Goal: Submit feedback/report problem

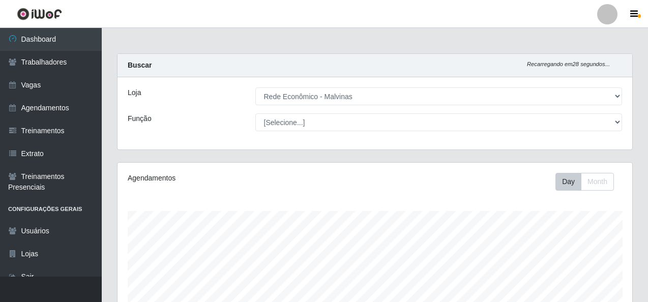
select select "194"
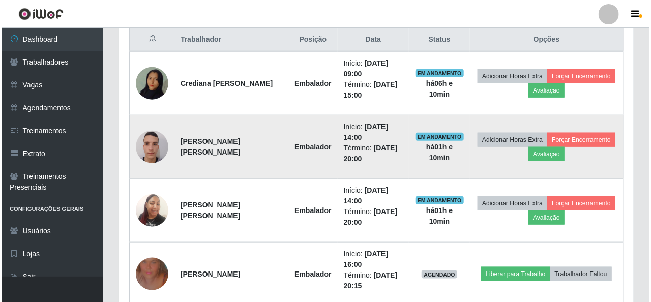
scroll to position [211, 514]
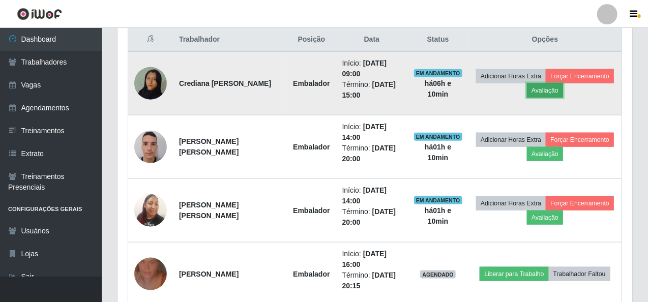
click at [554, 89] on button "Avaliação" at bounding box center [545, 90] width 36 height 14
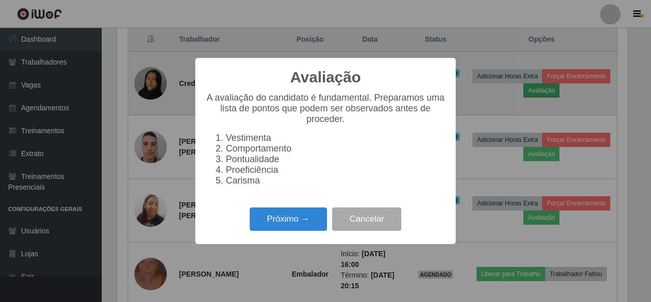
scroll to position [211, 510]
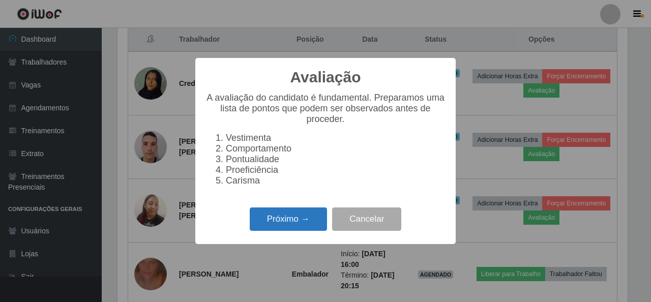
click at [275, 224] on button "Próximo →" at bounding box center [288, 219] width 77 height 24
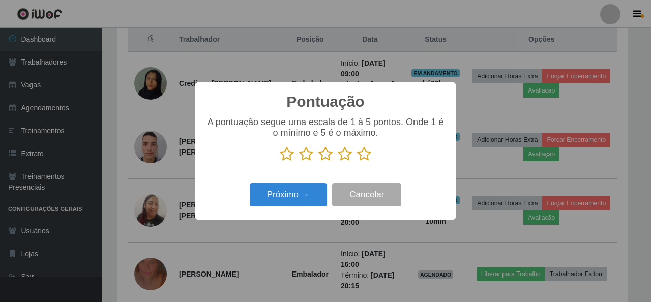
click at [368, 151] on icon at bounding box center [364, 153] width 14 height 15
click at [357, 162] on input "radio" at bounding box center [357, 162] width 0 height 0
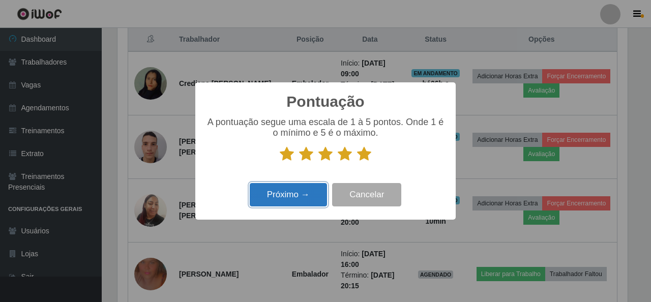
click at [301, 198] on button "Próximo →" at bounding box center [288, 195] width 77 height 24
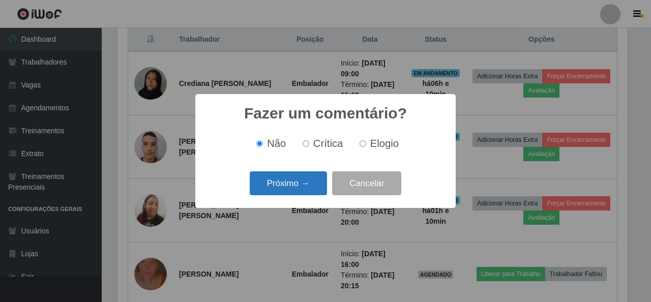
click at [295, 179] on button "Próximo →" at bounding box center [288, 183] width 77 height 24
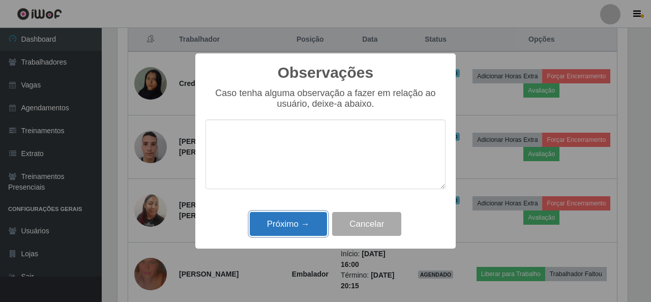
click at [287, 229] on button "Próximo →" at bounding box center [288, 224] width 77 height 24
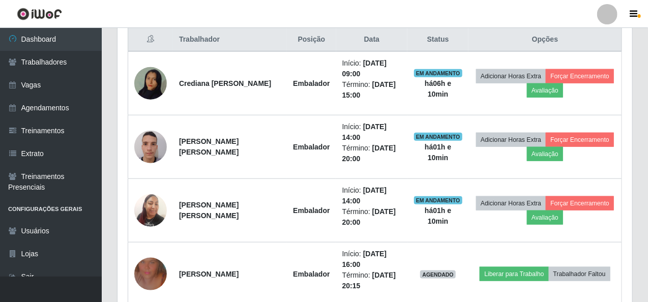
scroll to position [211, 514]
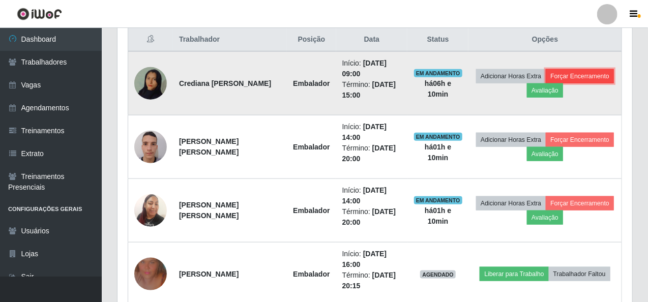
click at [565, 72] on button "Forçar Encerramento" at bounding box center [579, 76] width 68 height 14
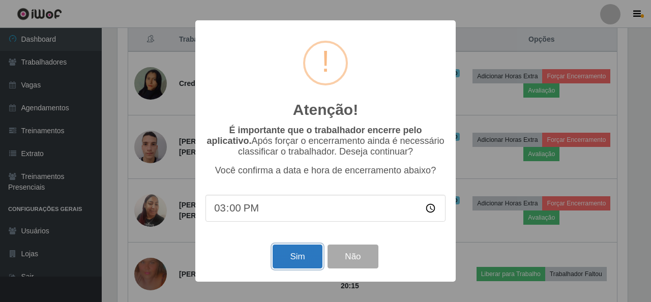
click at [293, 257] on button "Sim" at bounding box center [296, 257] width 49 height 24
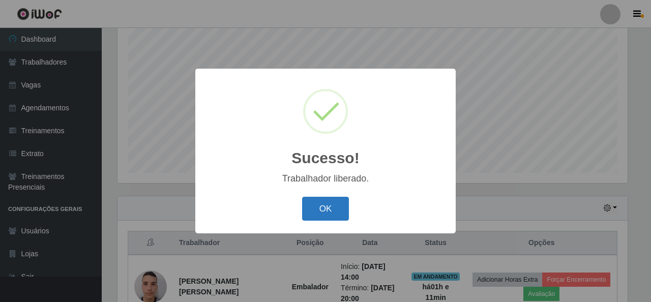
click at [338, 210] on button "OK" at bounding box center [325, 209] width 47 height 24
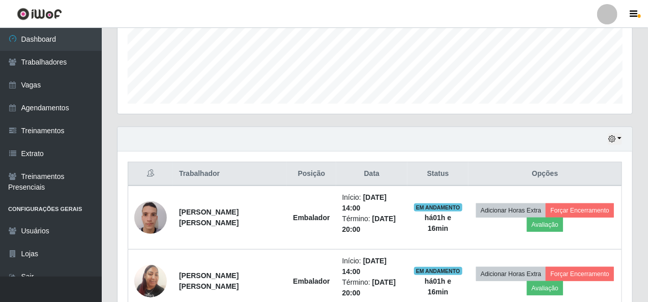
scroll to position [241, 0]
